Goal: Ask a question

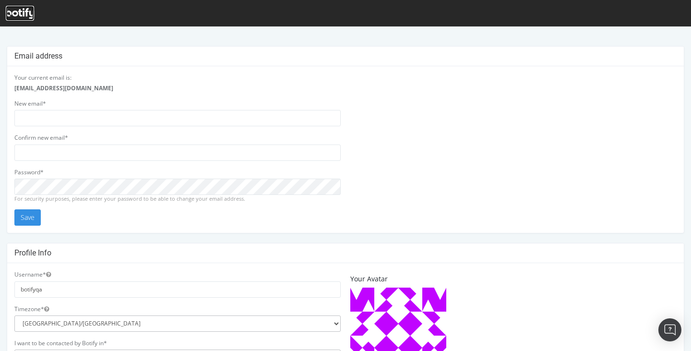
click at [22, 20] on div at bounding box center [20, 13] width 28 height 15
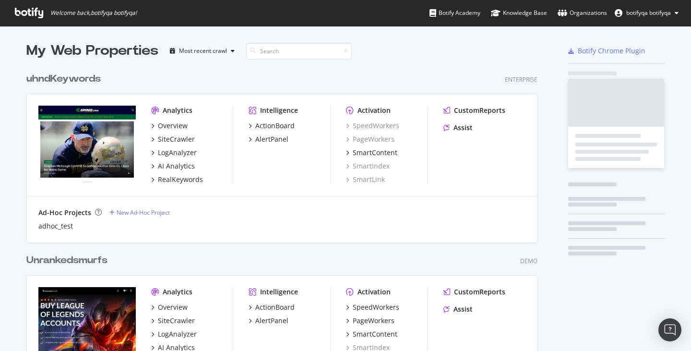
scroll to position [2426, 519]
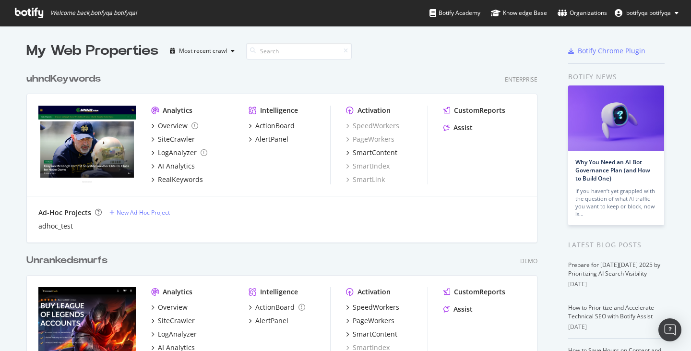
click at [70, 78] on div "uhndKeywords" at bounding box center [63, 79] width 74 height 14
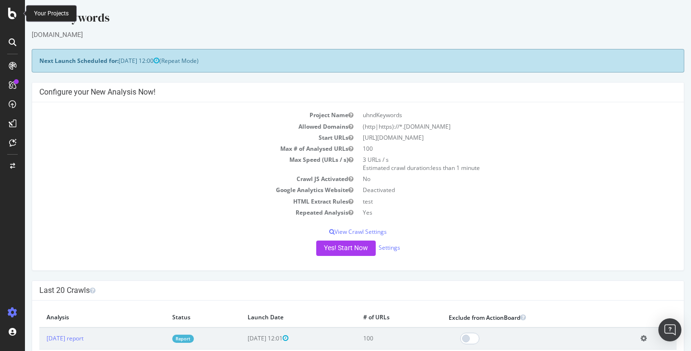
click at [12, 14] on icon at bounding box center [12, 14] width 9 height 12
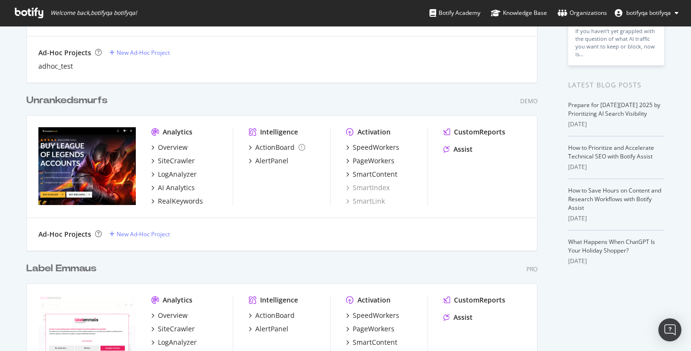
scroll to position [161, 0]
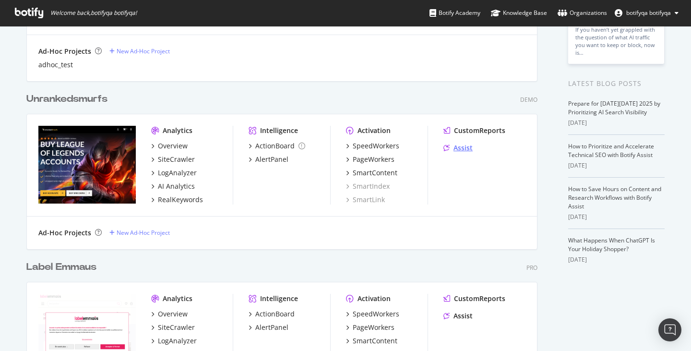
click at [468, 147] on div "Assist" at bounding box center [463, 148] width 19 height 10
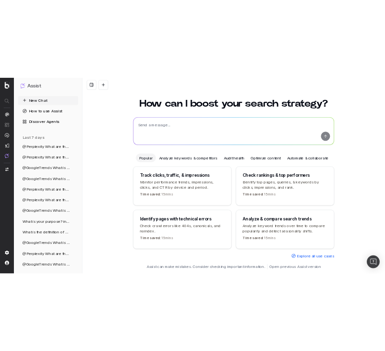
scroll to position [22, 0]
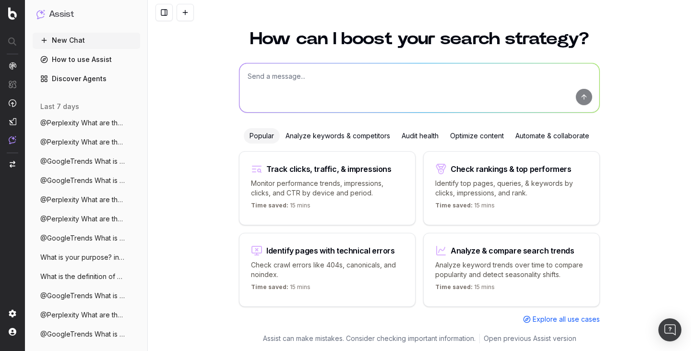
click at [389, 98] on textarea at bounding box center [419, 87] width 360 height 49
click at [383, 87] on textarea at bounding box center [419, 87] width 360 height 49
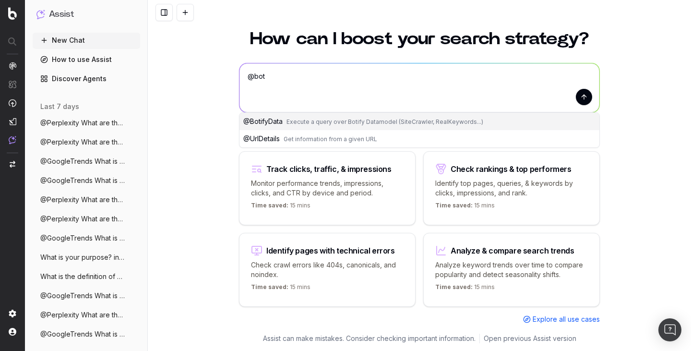
click at [384, 80] on textarea "@bot" at bounding box center [419, 87] width 360 height 49
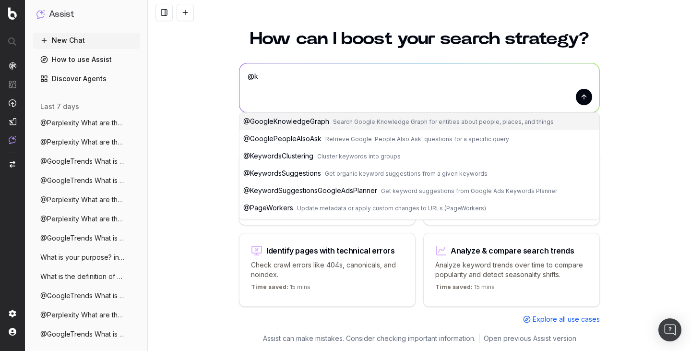
type textarea "@"
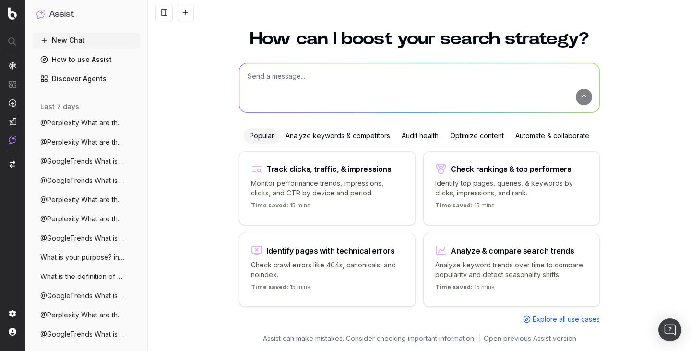
click at [329, 26] on div "How can I boost your search strategy? Popular Analyze keywords & competitors Au…" at bounding box center [419, 176] width 369 height 315
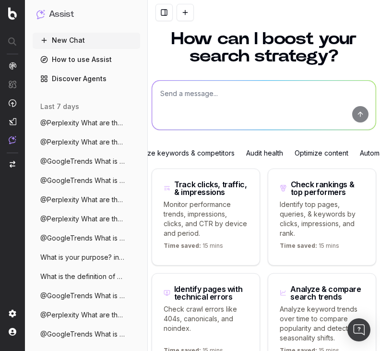
click at [379, 29] on div "How can I boost your search strategy? Popular Analyze keywords & competitors Au…" at bounding box center [264, 208] width 232 height 378
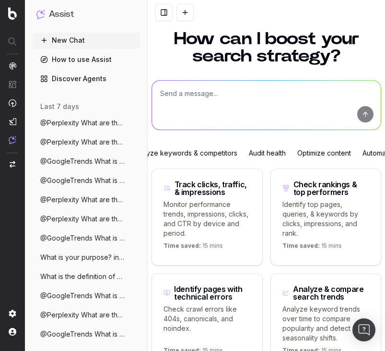
click at [307, 97] on textarea at bounding box center [266, 105] width 229 height 49
paste textarea "Can Botify track backlinks?"
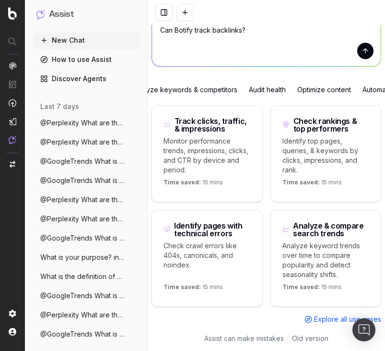
type textarea "Can Botify track backlinks?"
click at [368, 52] on button "submit" at bounding box center [366, 51] width 16 height 16
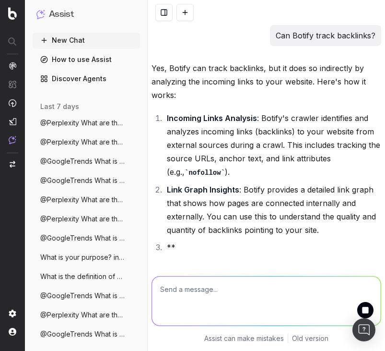
scroll to position [0, 0]
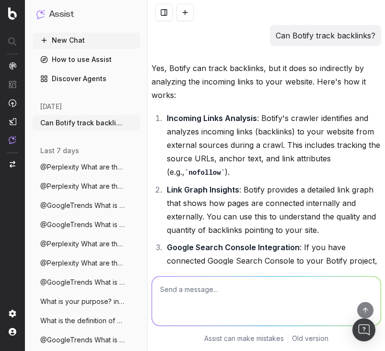
click at [309, 34] on p "Can Botify track backlinks?" at bounding box center [326, 35] width 100 height 13
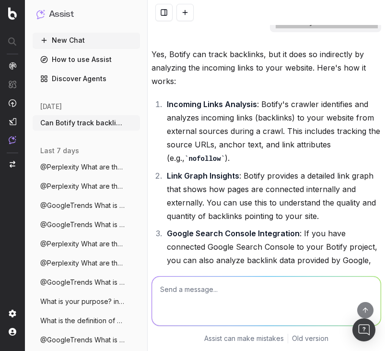
scroll to position [15, 0]
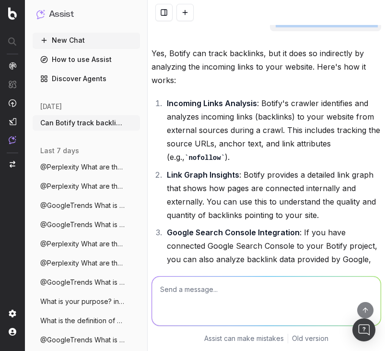
click at [180, 13] on button at bounding box center [185, 12] width 17 height 17
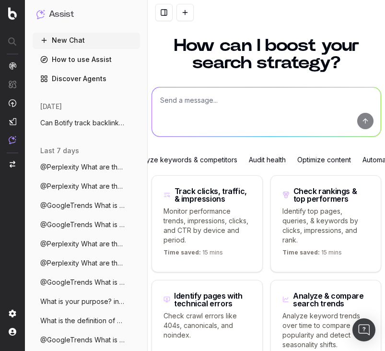
click at [215, 121] on textarea at bounding box center [266, 111] width 229 height 49
paste textarea "Does Botify support negative regex (like negative lookaheads)?"
type textarea "Does Botify support negative regex (like negative lookaheads)?"
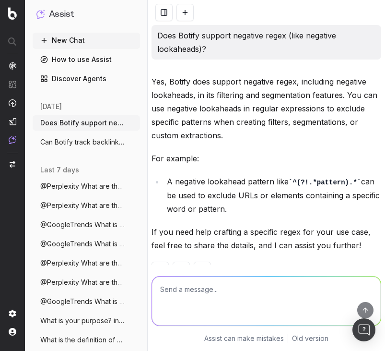
click at [191, 19] on button at bounding box center [185, 12] width 17 height 17
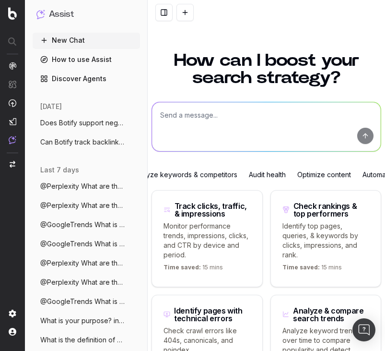
click at [214, 111] on textarea at bounding box center [266, 126] width 229 height 49
paste textarea "can i do that with smartindex or indenow within botify"
type textarea "can i do that with smartindex or indenow within botify"
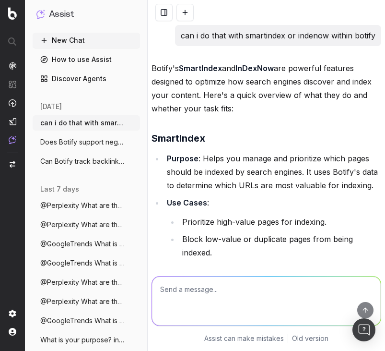
click at [243, 290] on textarea at bounding box center [266, 300] width 229 height 49
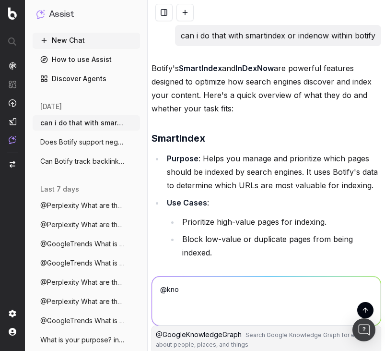
type textarea "@know"
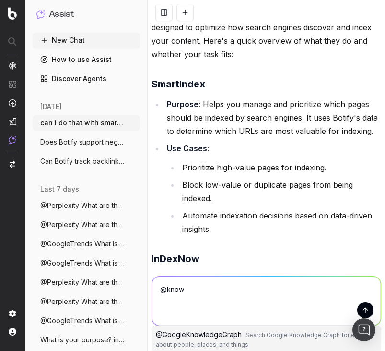
scroll to position [54, 0]
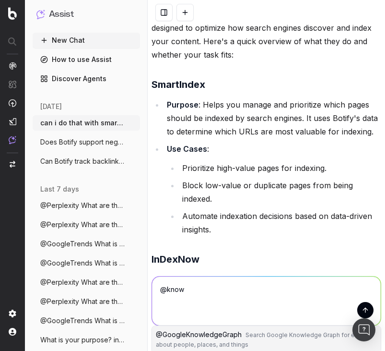
click at [233, 280] on textarea "@know" at bounding box center [266, 300] width 229 height 49
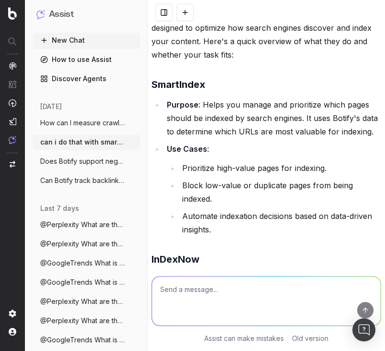
scroll to position [0, 0]
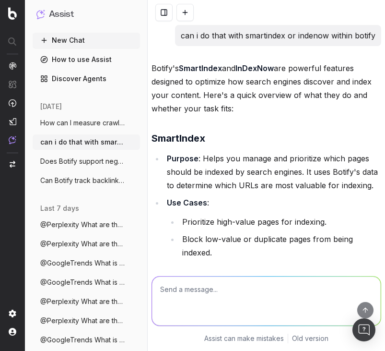
click at [267, 37] on p "can i do that with smartindex or indenow within botify" at bounding box center [278, 35] width 195 height 13
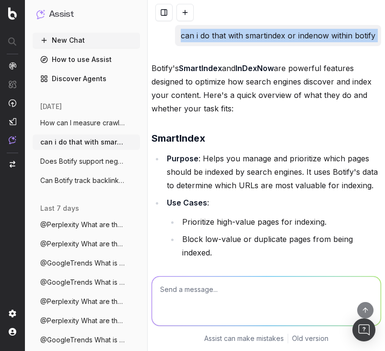
click at [267, 37] on p "can i do that with smartindex or indenow within botify" at bounding box center [278, 35] width 195 height 13
click at [283, 40] on p "can i do that with smartindex or indenow within botify" at bounding box center [278, 35] width 195 height 13
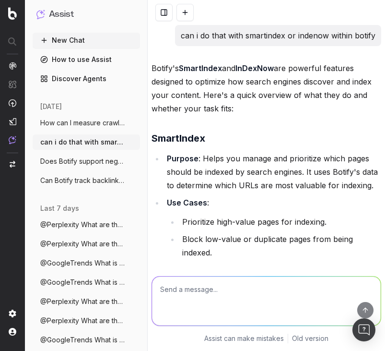
click at [283, 40] on p "can i do that with smartindex or indenow within botify" at bounding box center [278, 35] width 195 height 13
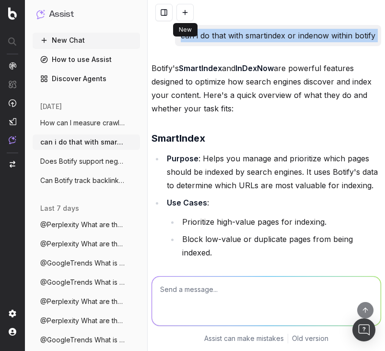
click at [181, 15] on button at bounding box center [185, 12] width 17 height 17
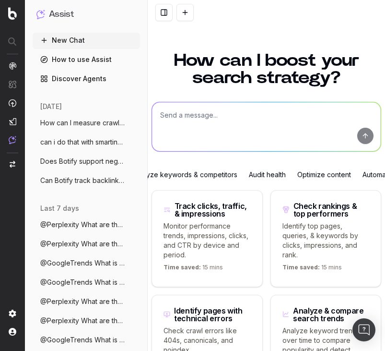
click at [184, 146] on textarea at bounding box center [266, 126] width 229 height 49
paste textarea "What is Botify Assist?"
type textarea "What is Botify Assist?"
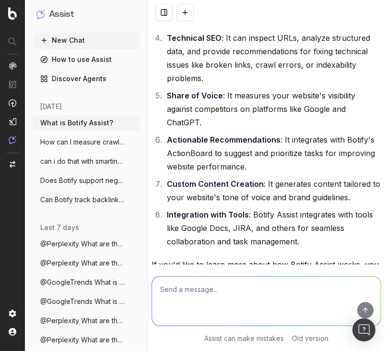
scroll to position [290, 0]
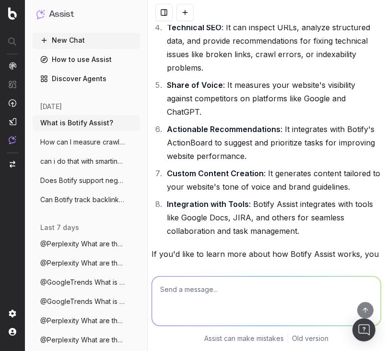
click at [327, 263] on link "Botify Assist Use Cases" at bounding box center [259, 274] width 215 height 23
click at [346, 263] on link "Botify Assist Use Cases" at bounding box center [259, 274] width 215 height 23
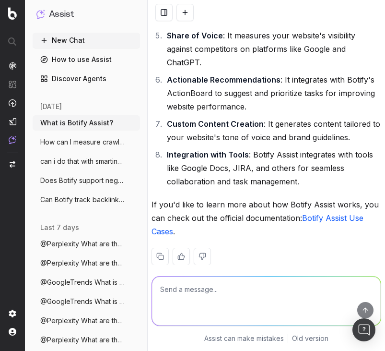
scroll to position [342, 0]
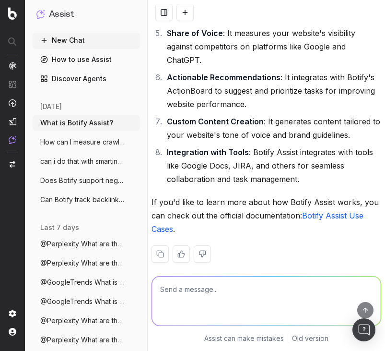
click at [331, 211] on link "Botify Assist Use Cases" at bounding box center [259, 222] width 215 height 23
click at [181, 12] on button at bounding box center [185, 12] width 17 height 17
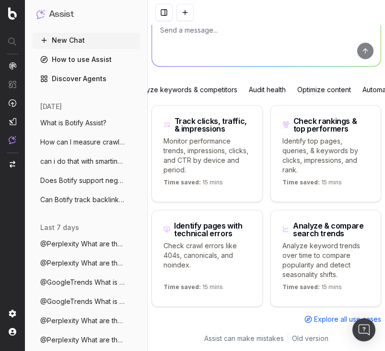
scroll to position [85, 0]
click at [221, 49] on textarea at bounding box center [266, 41] width 229 height 49
paste textarea "What is your purpose?"
type textarea "What is your purpose?"
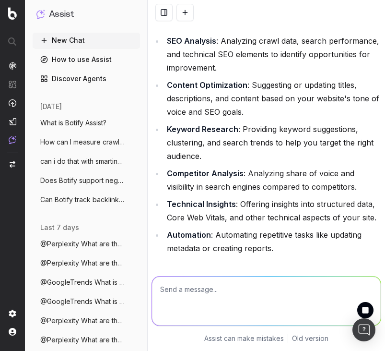
scroll to position [100, 0]
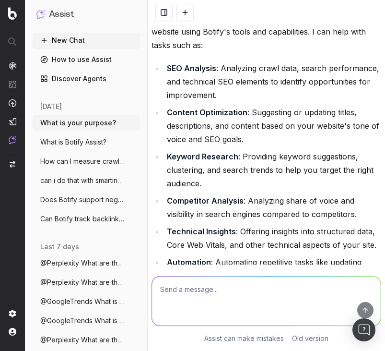
scroll to position [48, 0]
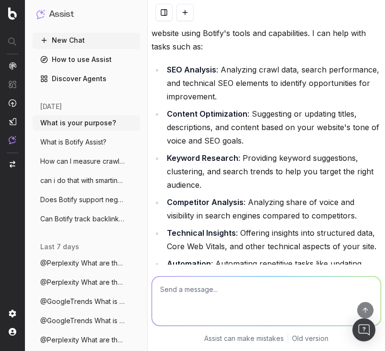
click at [193, 12] on button at bounding box center [185, 12] width 17 height 17
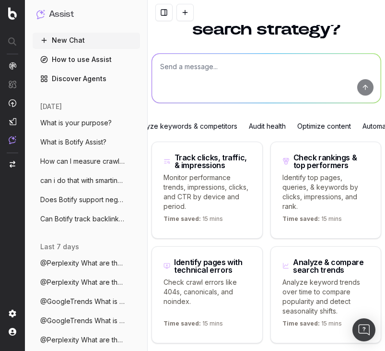
click at [214, 92] on textarea at bounding box center [266, 78] width 229 height 49
paste textarea "What is the source for the @GoogleTrends agent?"
type textarea "What is the source for the @GoogleTrends agent?"
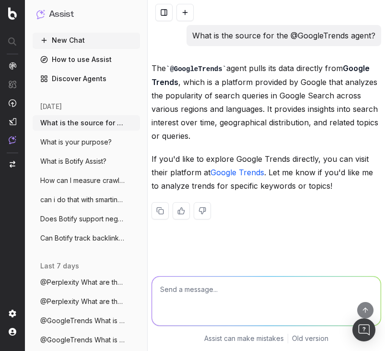
click at [241, 169] on link "Google Trends" at bounding box center [238, 172] width 54 height 10
click at [188, 8] on button at bounding box center [185, 12] width 17 height 17
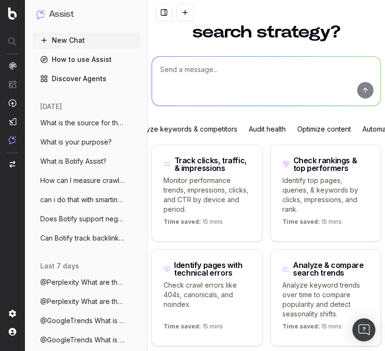
scroll to position [45, 0]
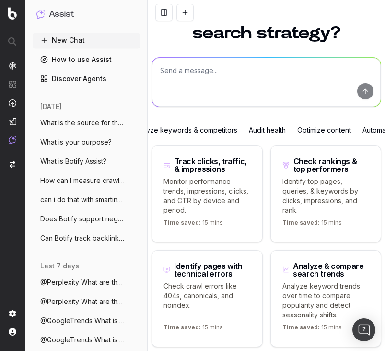
click at [215, 75] on textarea at bounding box center [266, 82] width 229 height 49
paste textarea "How can I measure crawl budget in Botify?"
type textarea "How can I measure crawl budget in Botify?"
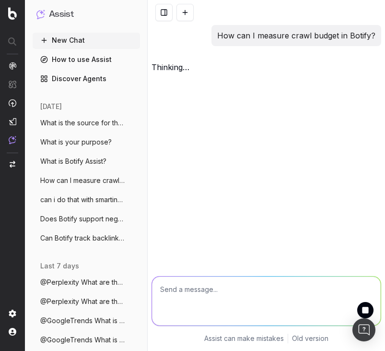
scroll to position [0, 0]
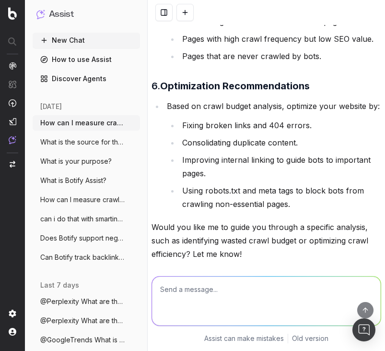
scroll to position [663, 0]
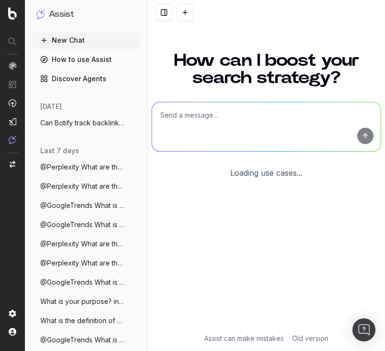
scroll to position [85, 0]
